Goal: Task Accomplishment & Management: Use online tool/utility

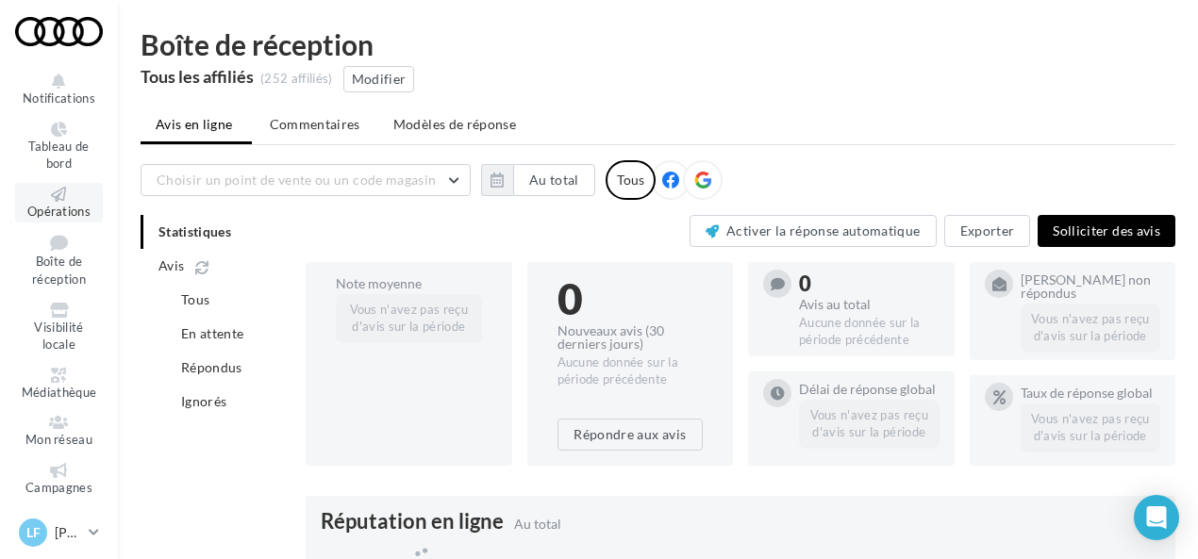
click at [59, 204] on span "Opérations" at bounding box center [58, 211] width 63 height 15
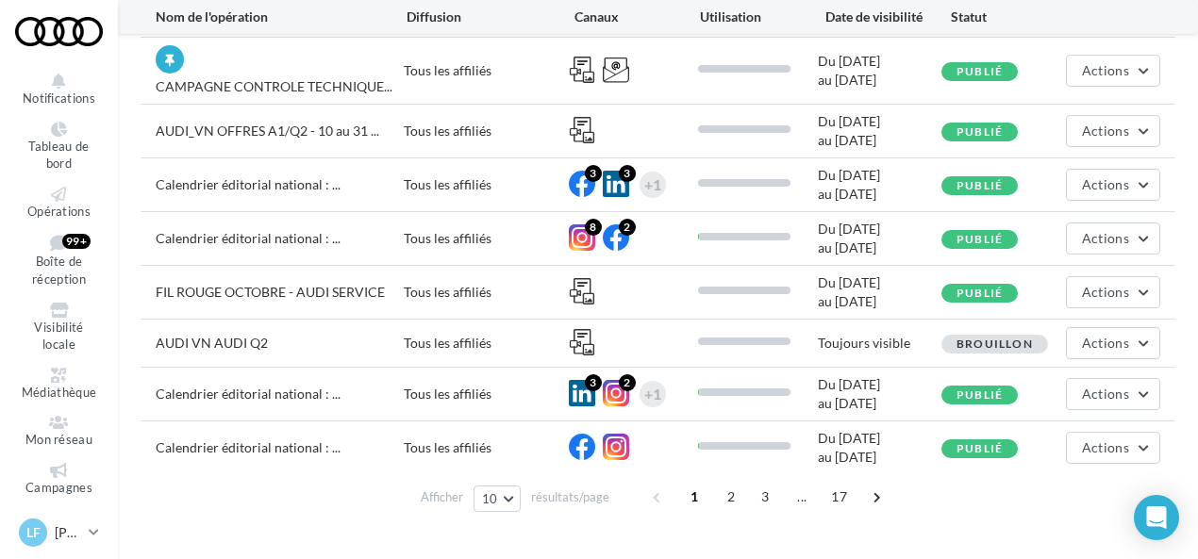
scroll to position [319, 0]
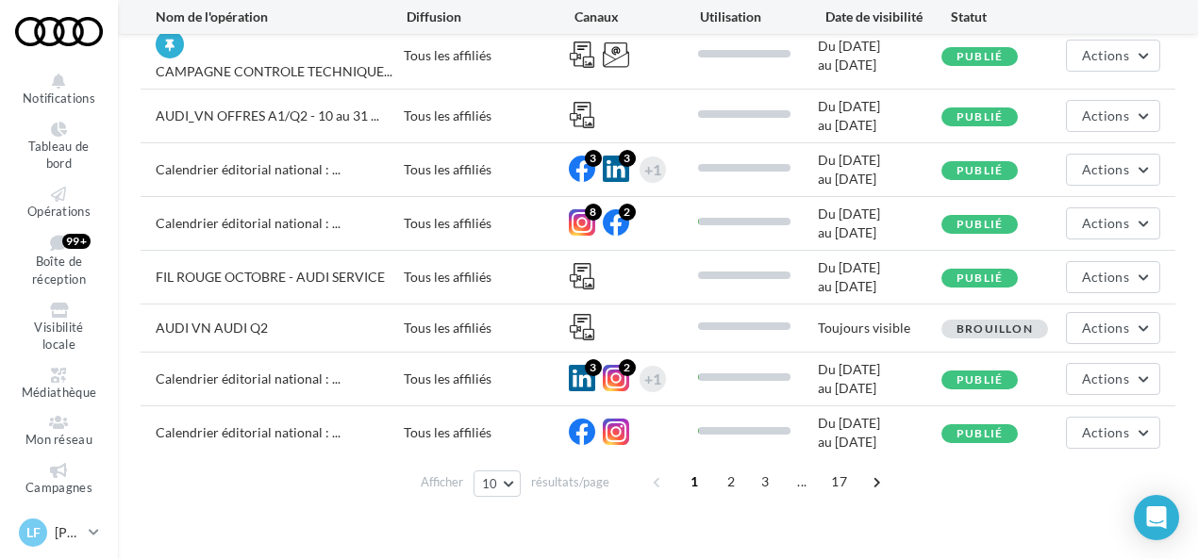
click at [860, 378] on div "Du [DATE] au [DATE]" at bounding box center [880, 379] width 124 height 38
click at [730, 476] on span "2" at bounding box center [731, 482] width 30 height 30
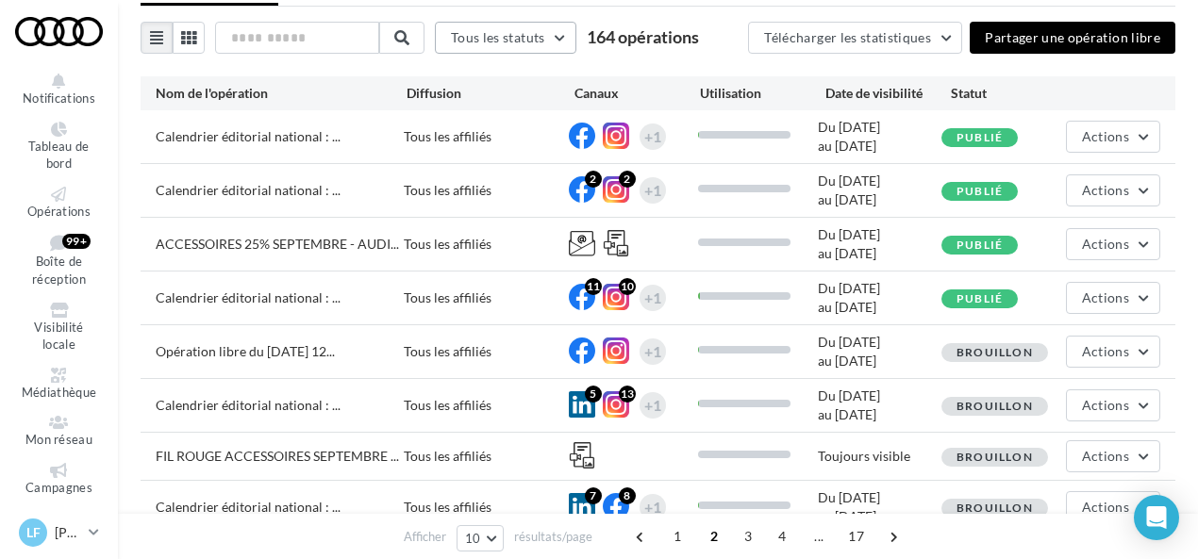
click at [567, 29] on button "Tous les statuts" at bounding box center [506, 38] width 142 height 32
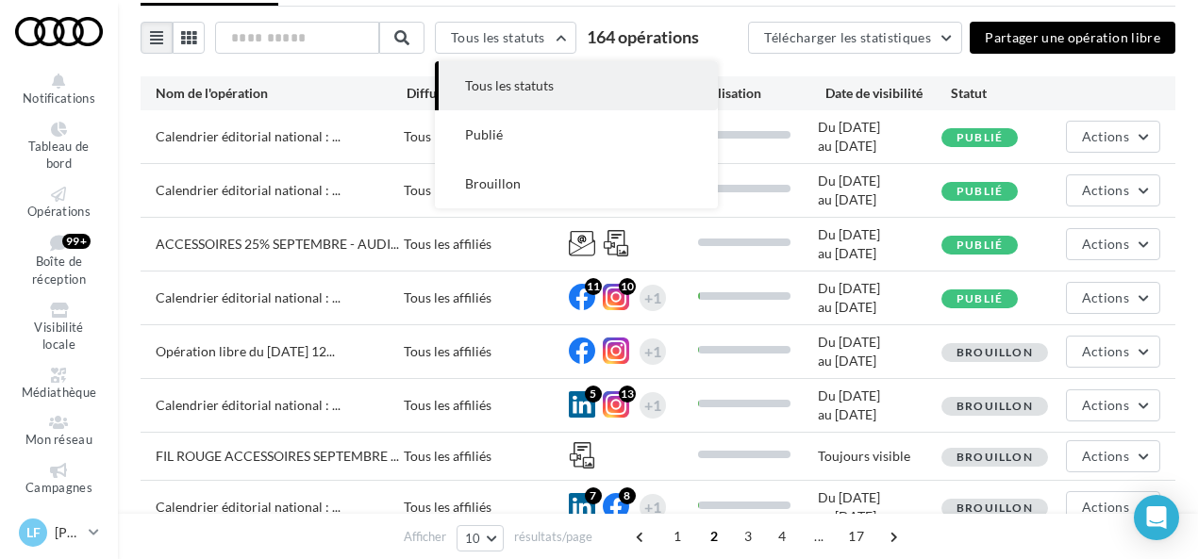
click at [727, 52] on div "Tous les statuts Tous les statuts Publié Brouillon 164 opérations Télécharger l…" at bounding box center [658, 38] width 1035 height 32
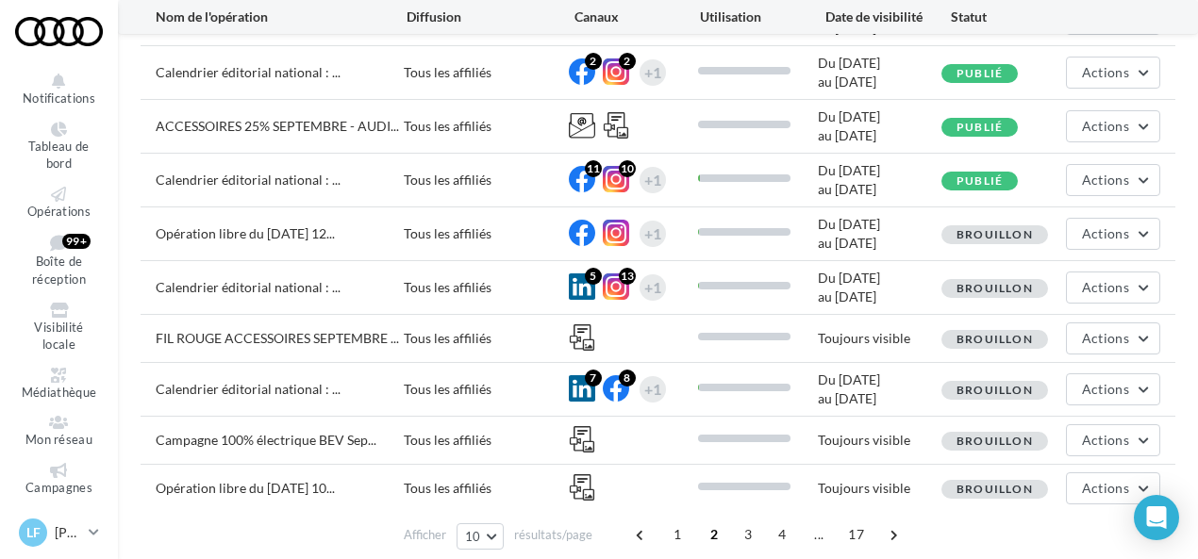
scroll to position [268, 0]
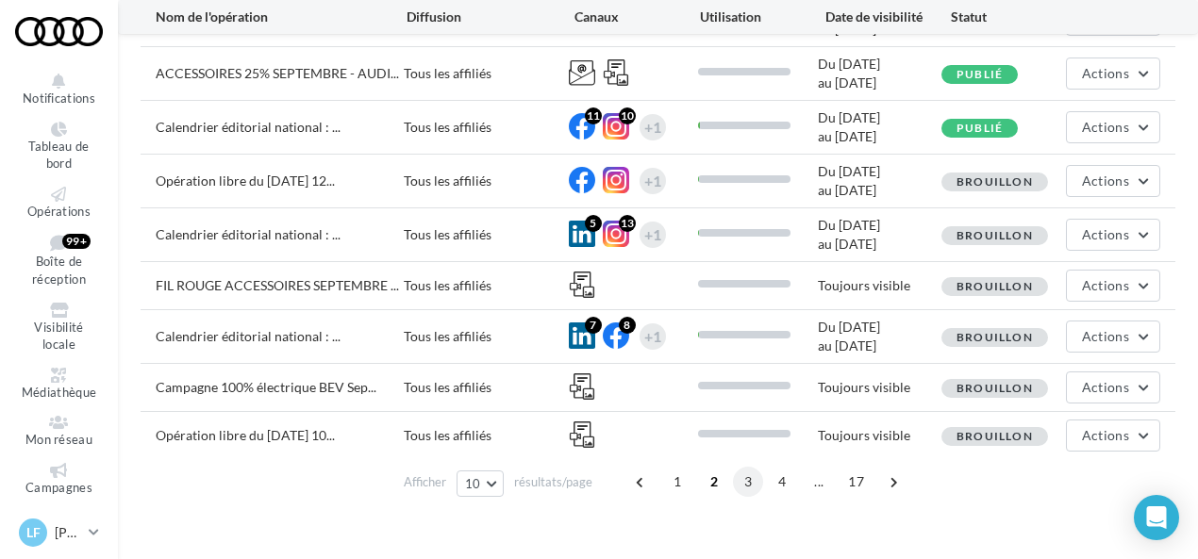
click at [745, 480] on span "3" at bounding box center [748, 482] width 30 height 30
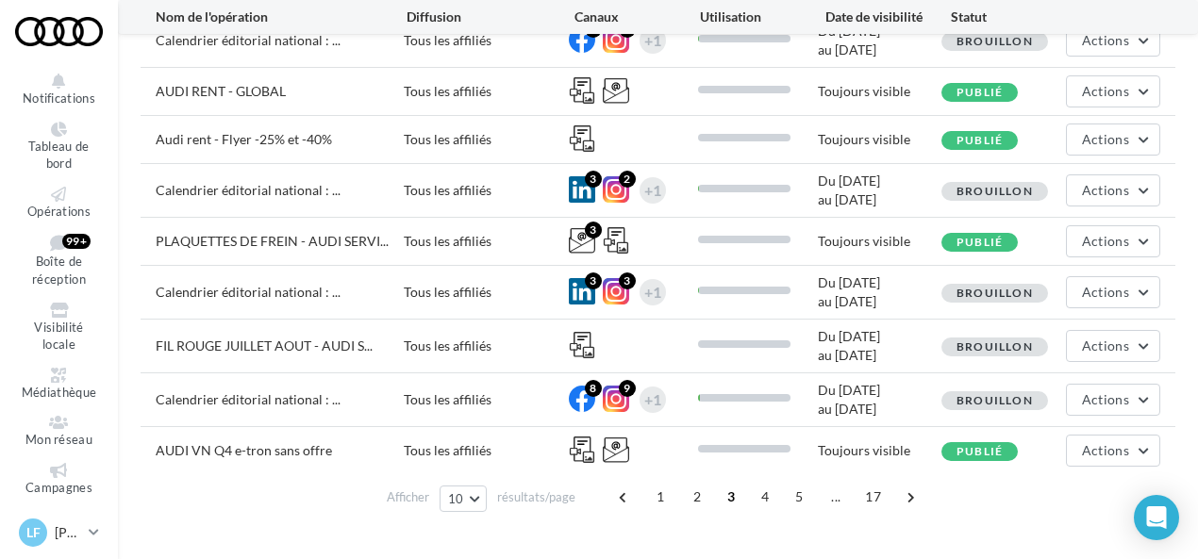
scroll to position [262, 0]
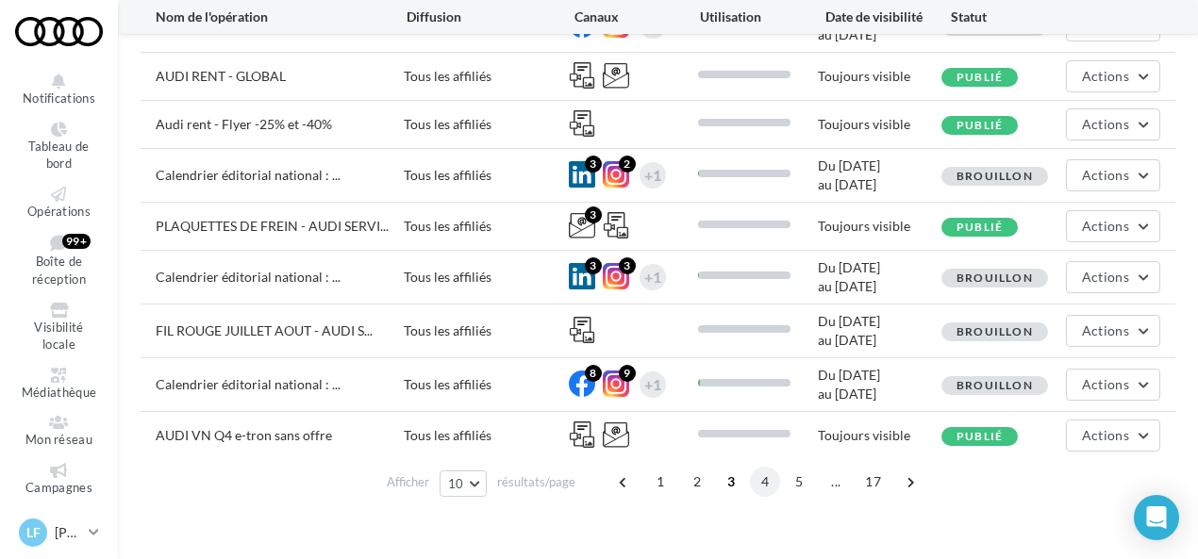
click at [753, 475] on span "4" at bounding box center [765, 482] width 30 height 30
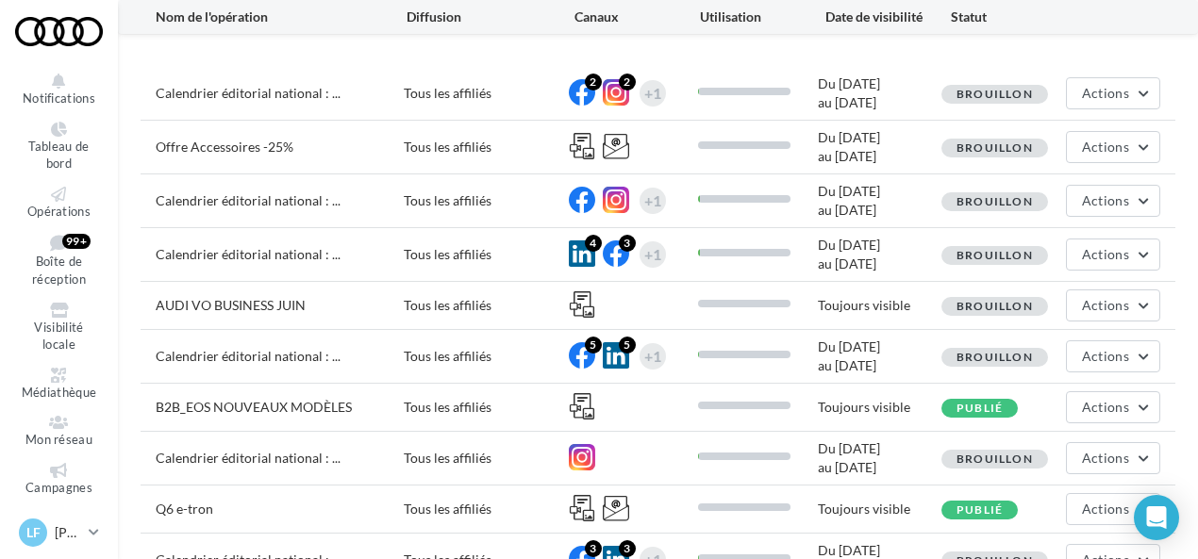
scroll to position [268, 0]
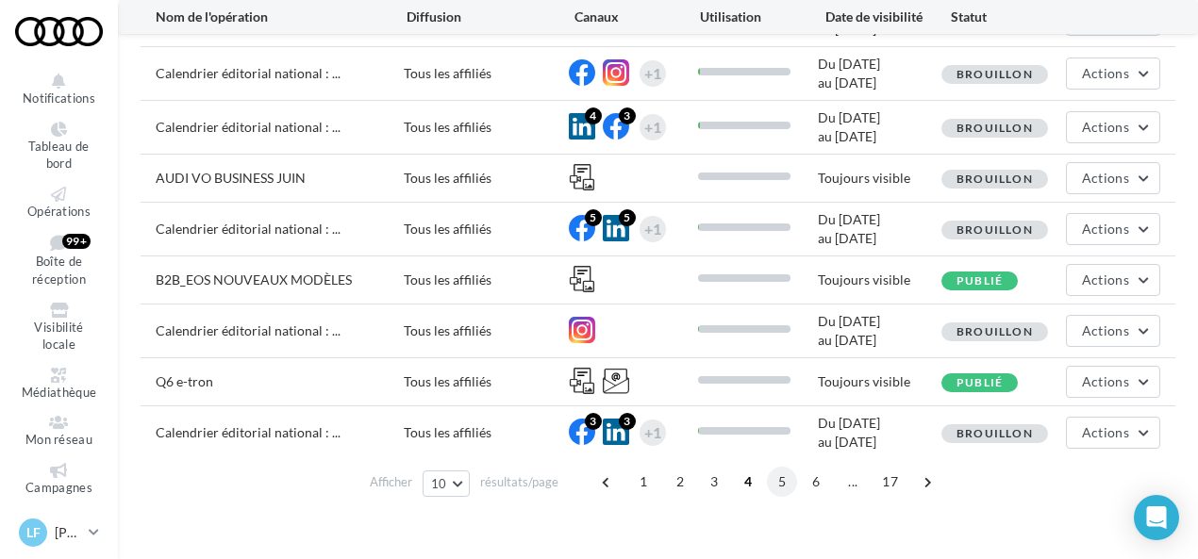
click at [771, 480] on span "5" at bounding box center [782, 482] width 30 height 30
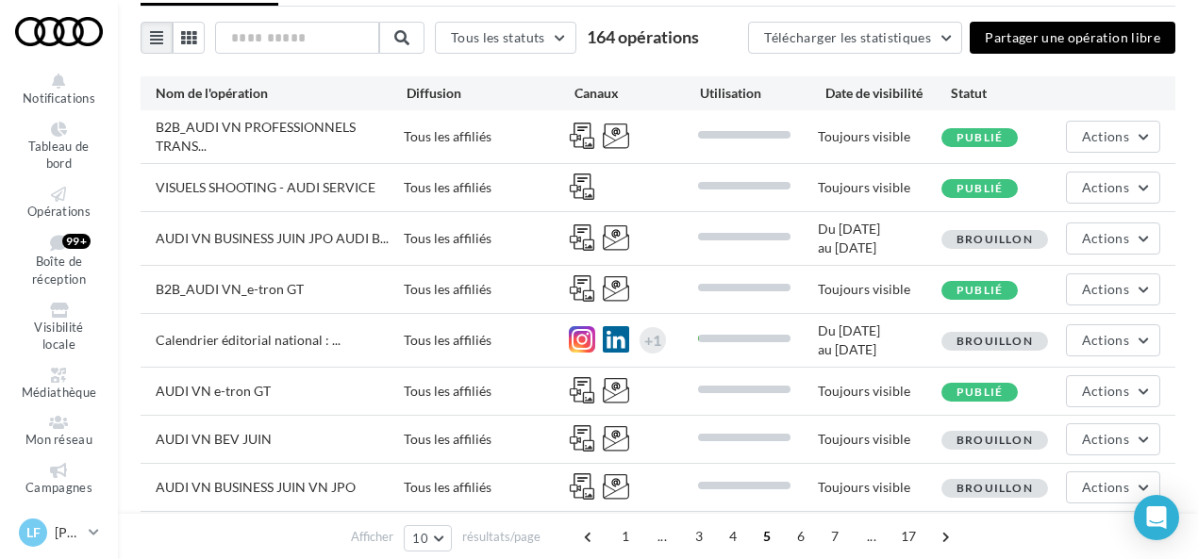
scroll to position [257, 0]
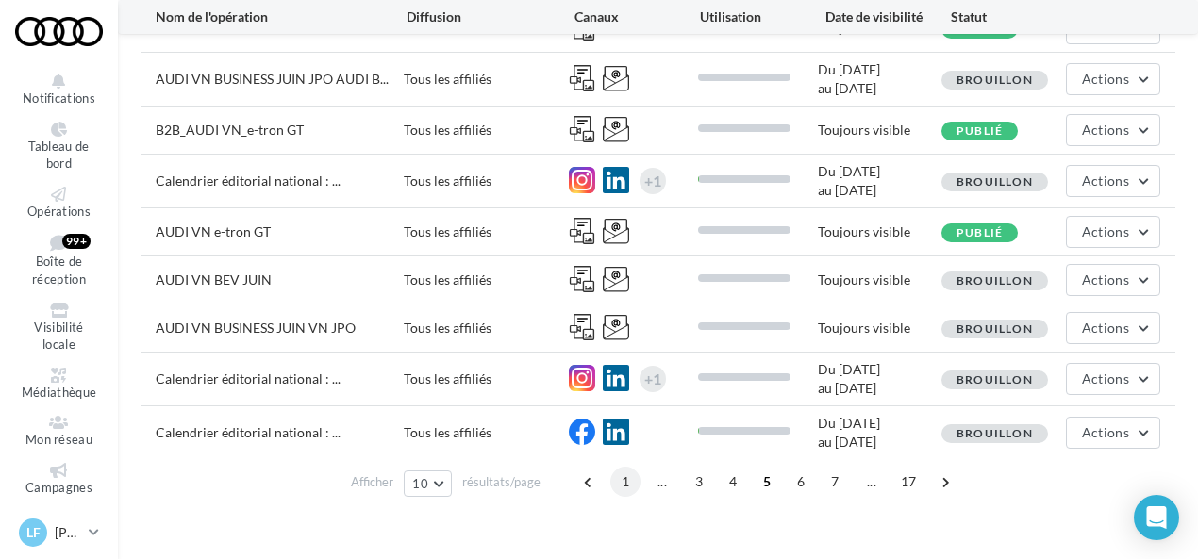
click at [628, 490] on span "1" at bounding box center [625, 482] width 30 height 30
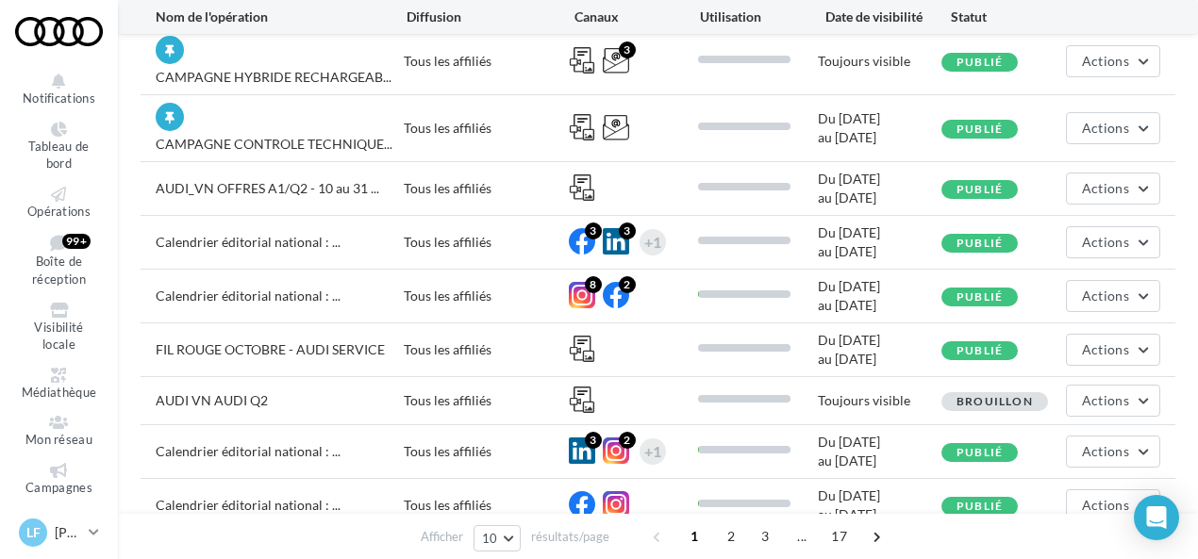
scroll to position [319, 0]
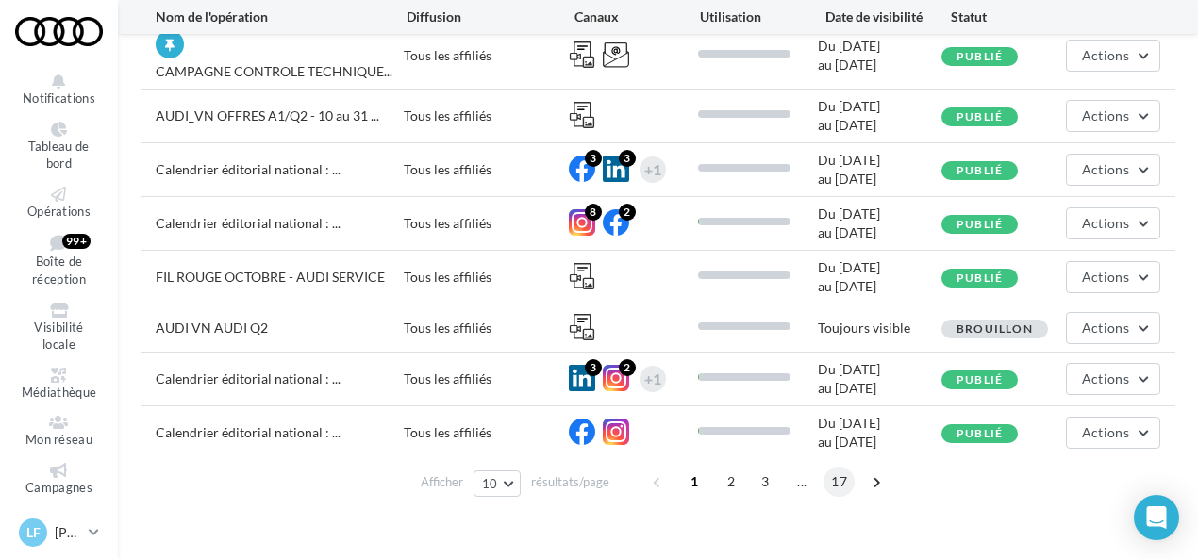
click at [841, 478] on span "17" at bounding box center [839, 482] width 31 height 30
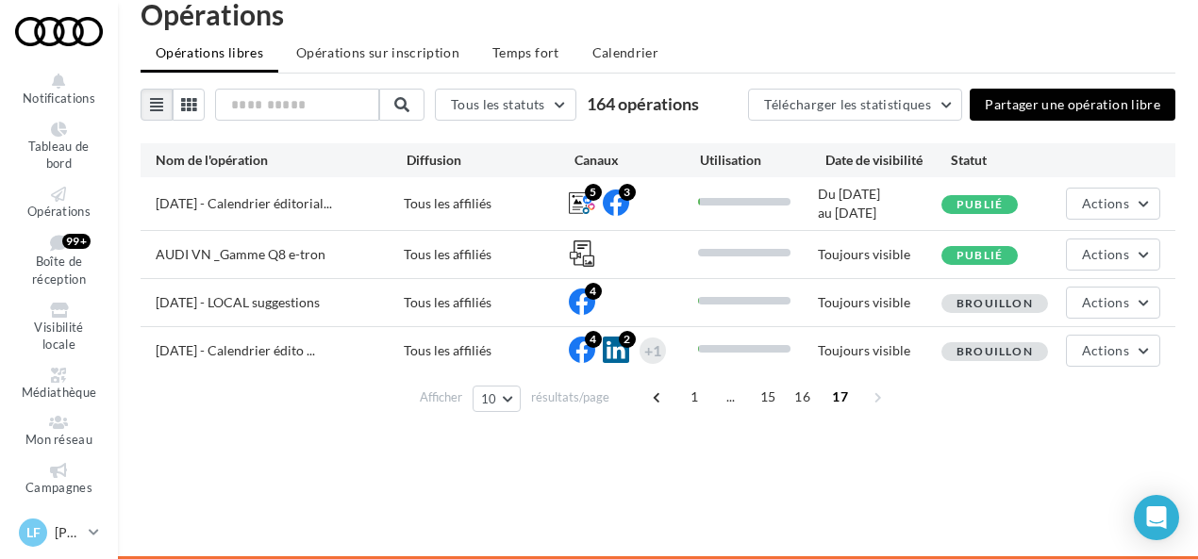
scroll to position [30, 0]
click at [862, 251] on div "Toujours visible" at bounding box center [880, 254] width 124 height 19
click at [1078, 246] on button "Actions" at bounding box center [1113, 255] width 94 height 32
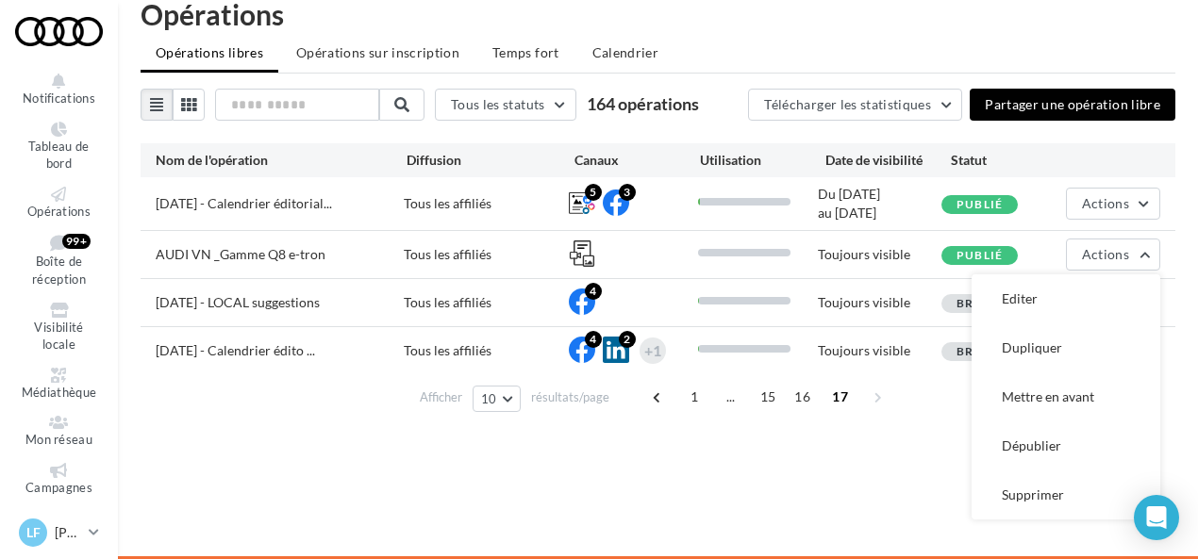
click at [830, 351] on div "Toujours visible" at bounding box center [880, 350] width 124 height 19
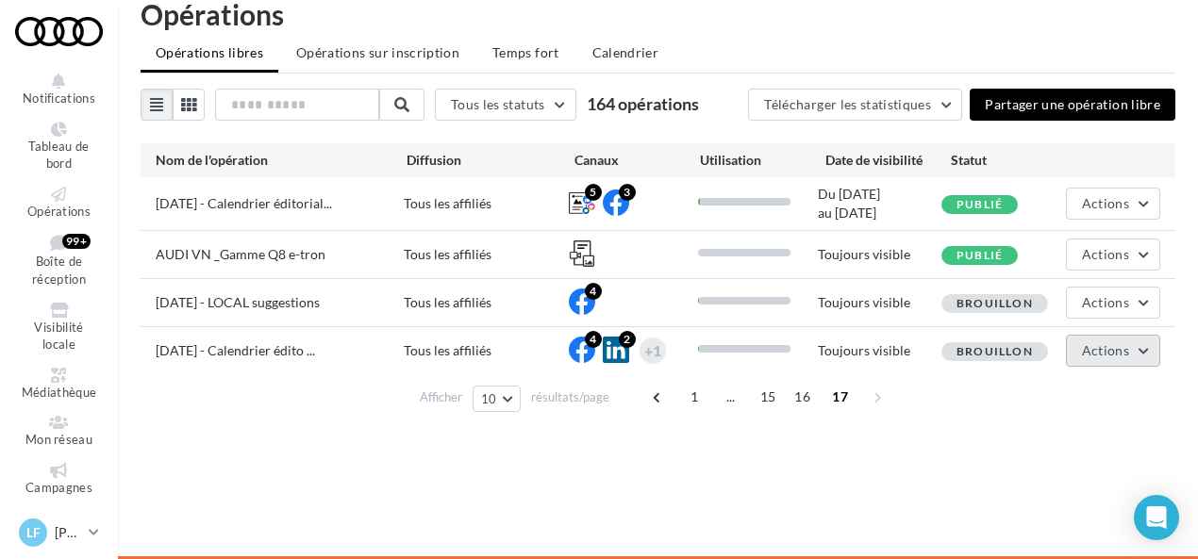
click at [1136, 354] on button "Actions" at bounding box center [1113, 351] width 94 height 32
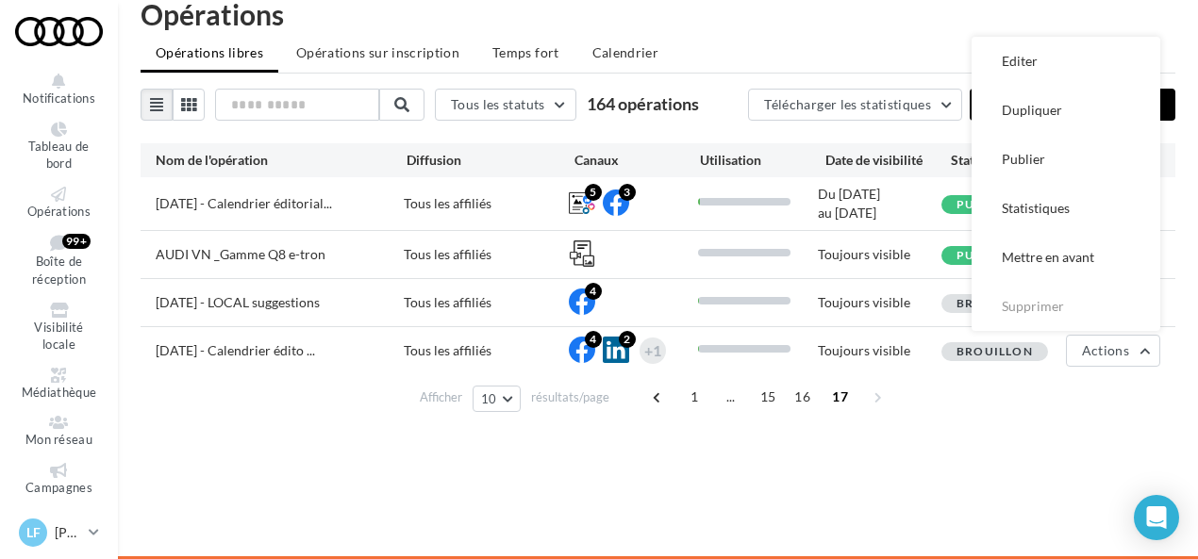
click at [495, 475] on div "Notifications Tableau de bord Opérations Boîte de réception 99+" at bounding box center [599, 279] width 1198 height 559
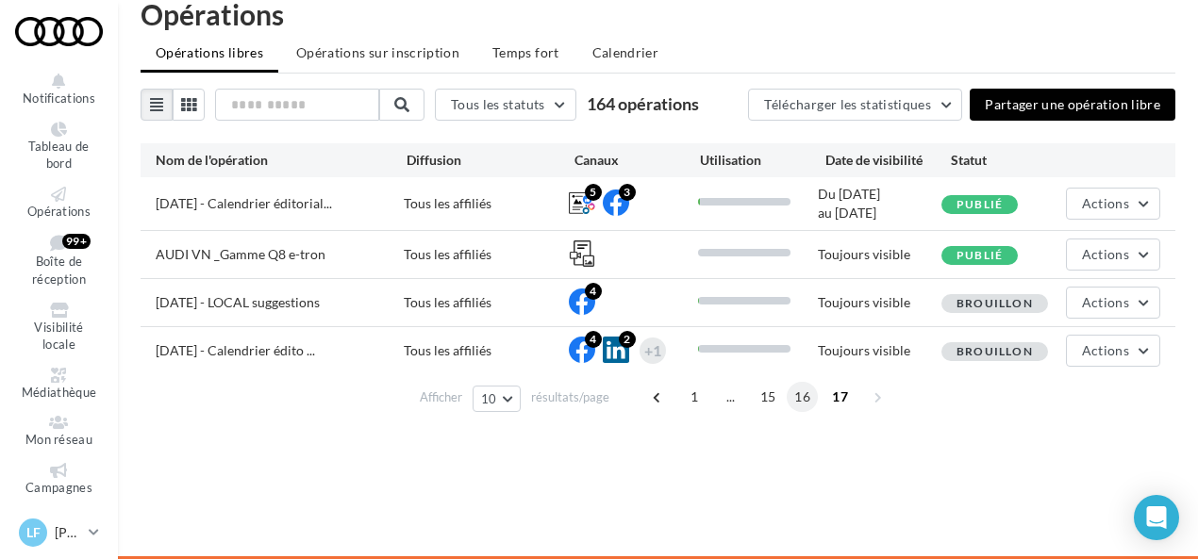
click at [804, 403] on span "16" at bounding box center [802, 397] width 31 height 30
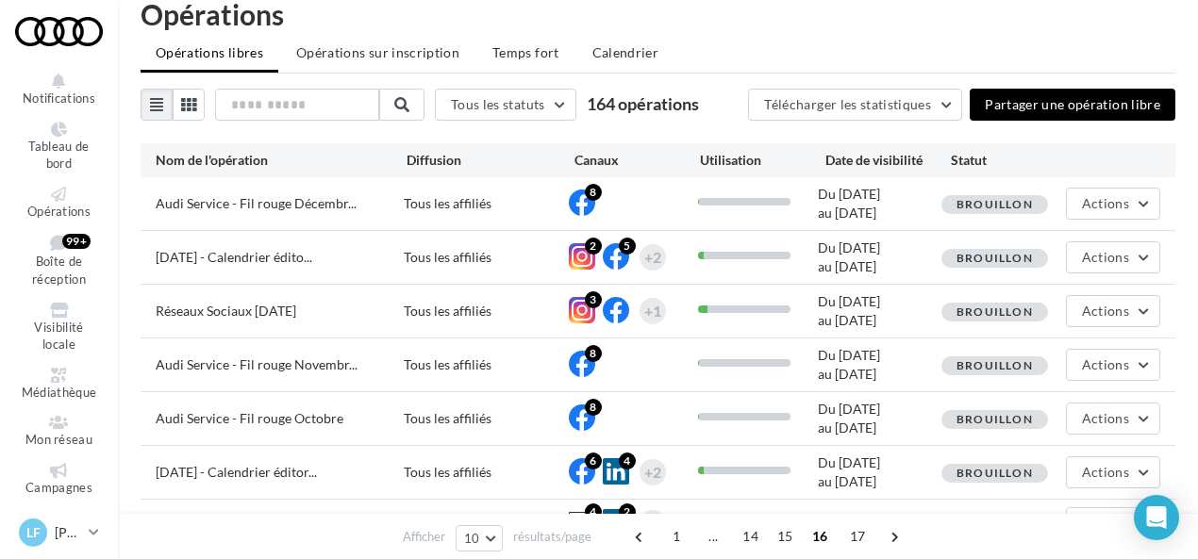
scroll to position [47, 0]
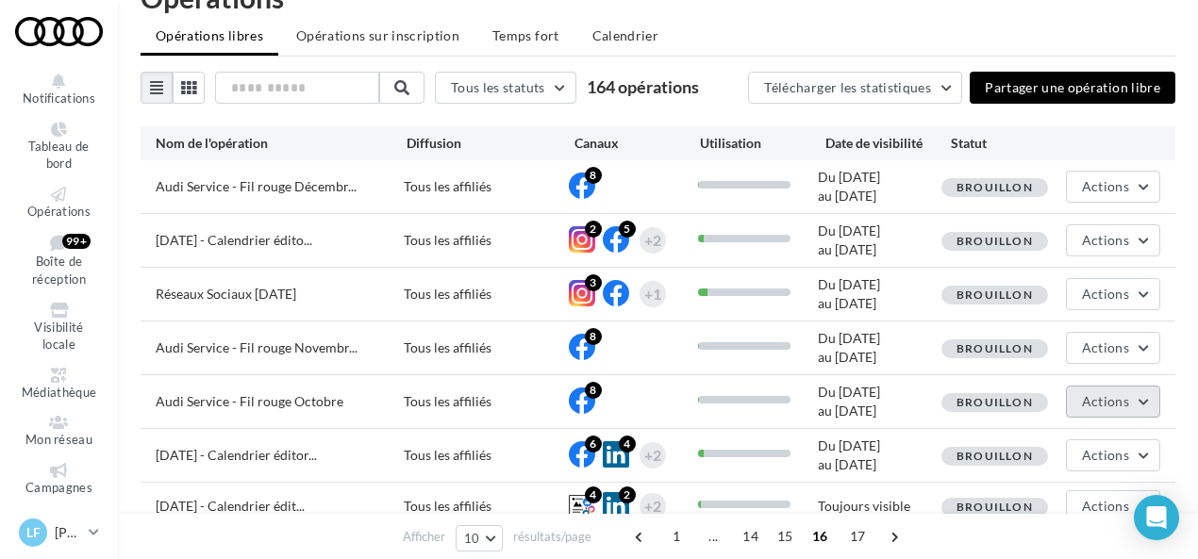
click at [1128, 395] on span "Actions" at bounding box center [1105, 401] width 47 height 16
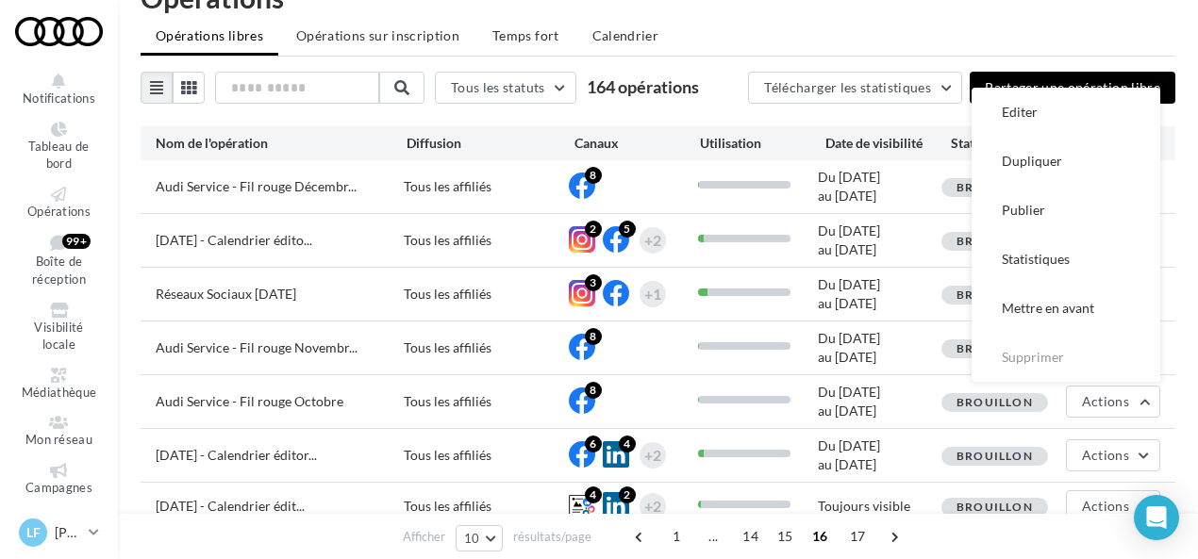
click at [1191, 388] on div "Opérations Opérations libres Opérations sur inscription Temps fort Calendrier T…" at bounding box center [658, 358] width 1080 height 750
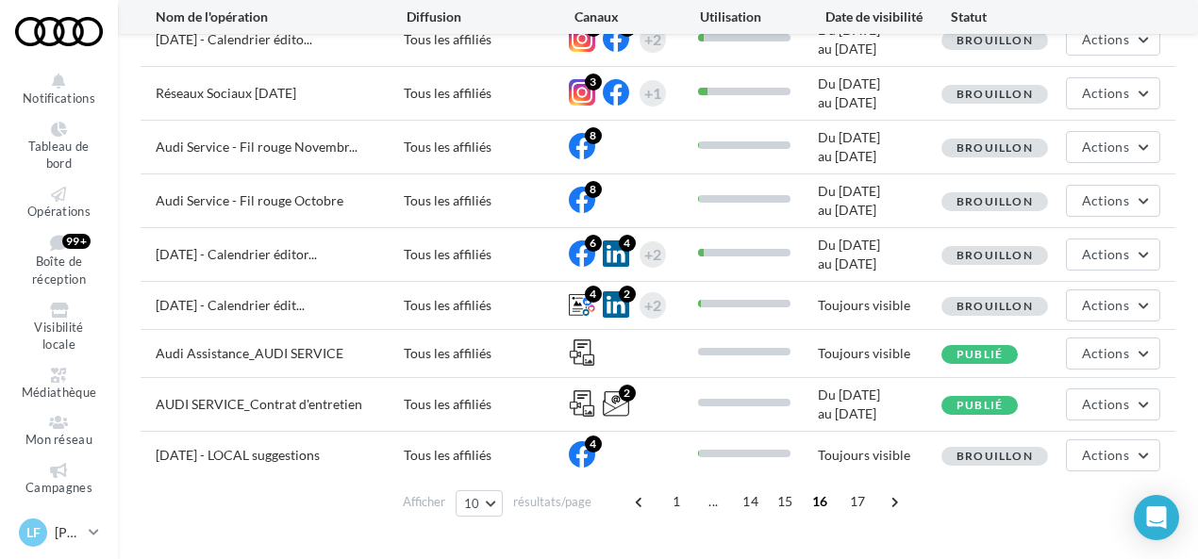
scroll to position [268, 0]
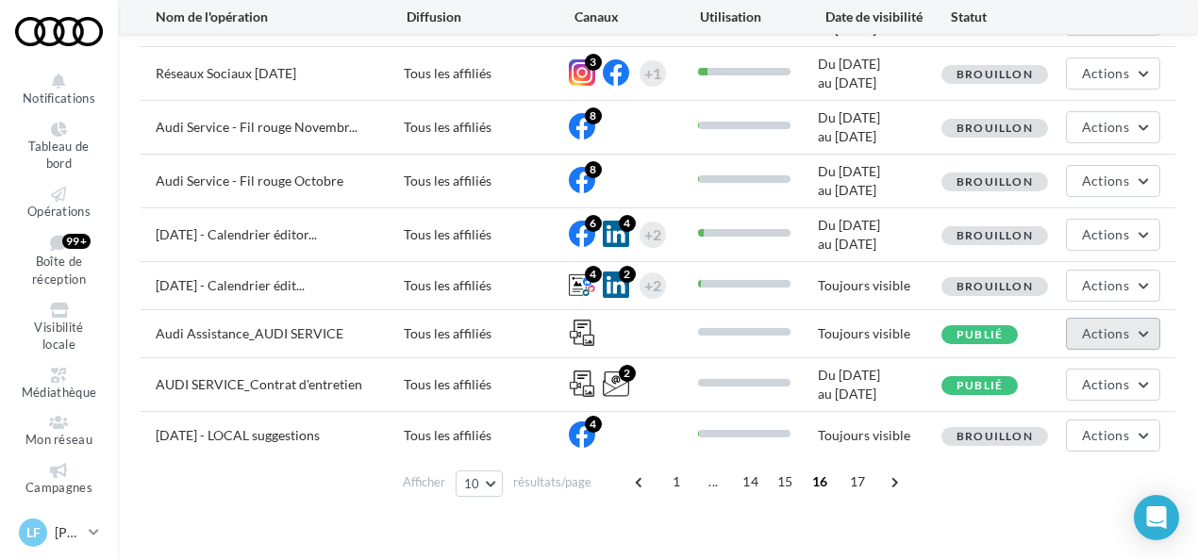
click at [1132, 329] on button "Actions" at bounding box center [1113, 334] width 94 height 32
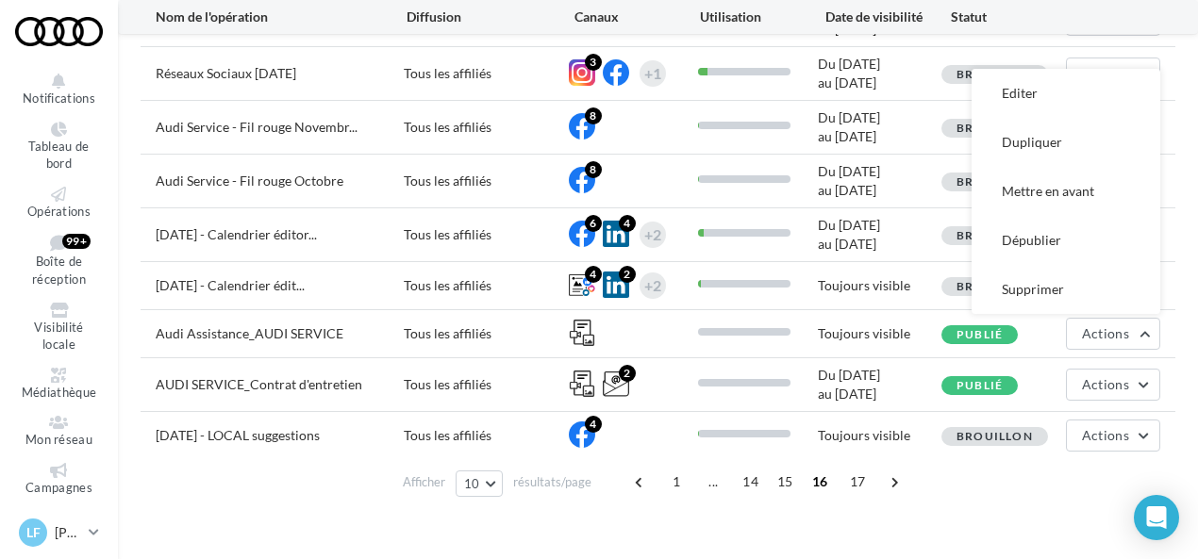
click at [693, 525] on div "Notifications Tableau de bord Opérations Boîte de réception 99+" at bounding box center [599, 162] width 1198 height 801
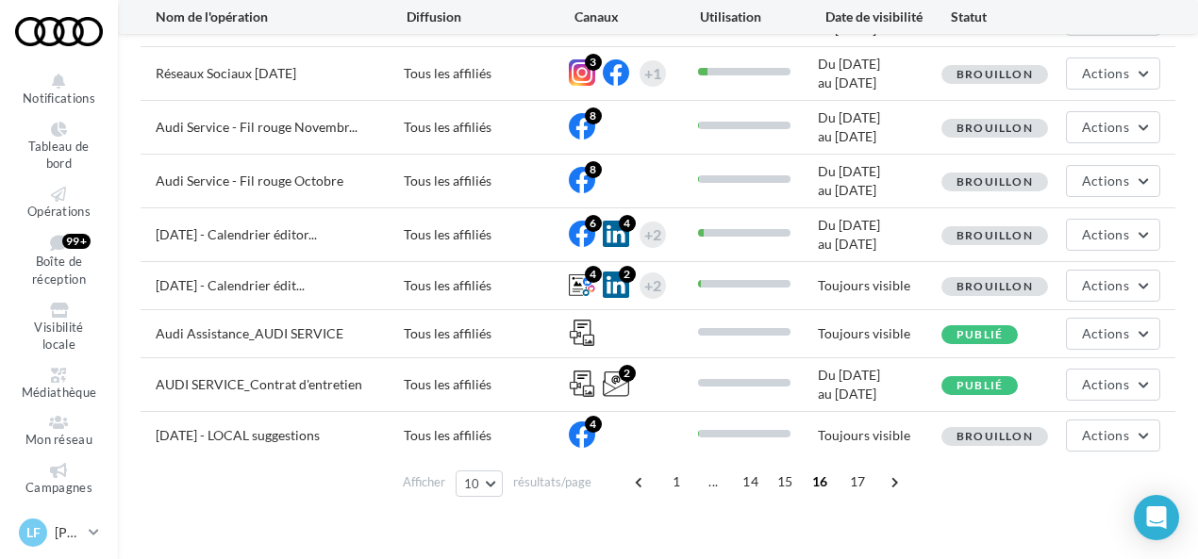
click at [470, 129] on div "Tous les affiliés" at bounding box center [486, 127] width 165 height 19
